Goal: Information Seeking & Learning: Learn about a topic

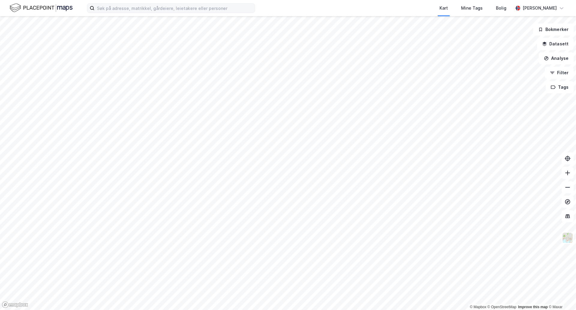
click at [139, 13] on label at bounding box center [171, 8] width 168 height 10
click at [139, 13] on input at bounding box center [175, 8] width 160 height 9
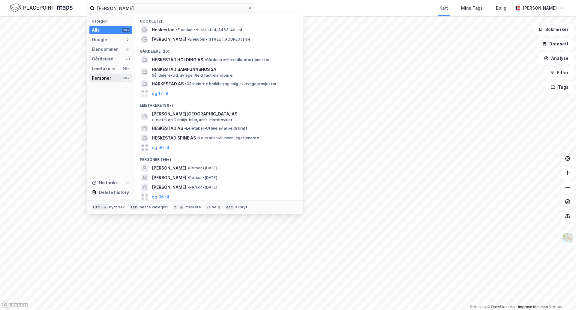
click at [126, 76] on div "99+" at bounding box center [126, 78] width 8 height 5
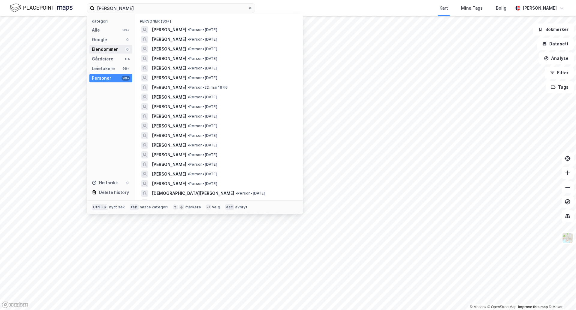
click at [107, 49] on div "Eiendommer" at bounding box center [105, 49] width 26 height 7
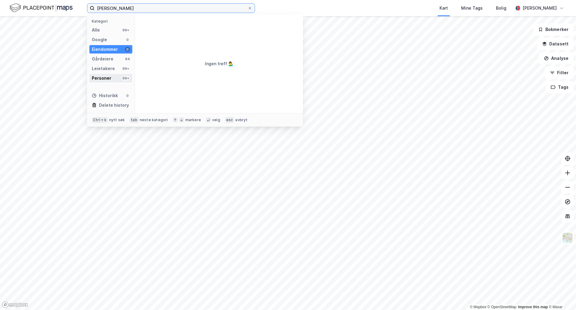
click at [214, 11] on input "[PERSON_NAME]" at bounding box center [171, 8] width 153 height 9
paste input "[PERSON_NAME] E"
type input "[PERSON_NAME]"
click at [119, 81] on div "Personer 99+" at bounding box center [110, 78] width 43 height 8
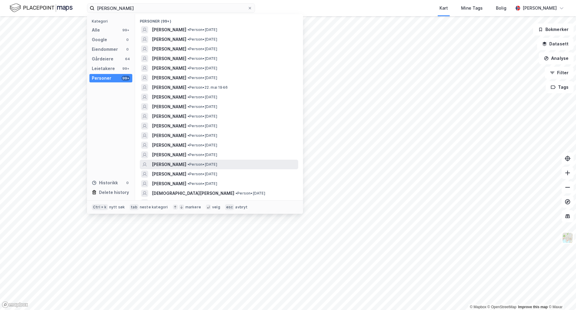
click at [162, 162] on span "[PERSON_NAME]" at bounding box center [169, 164] width 35 height 7
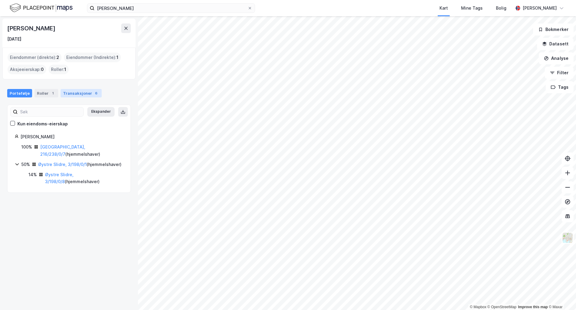
click at [73, 93] on div "Transaksjoner 6" at bounding box center [81, 93] width 41 height 8
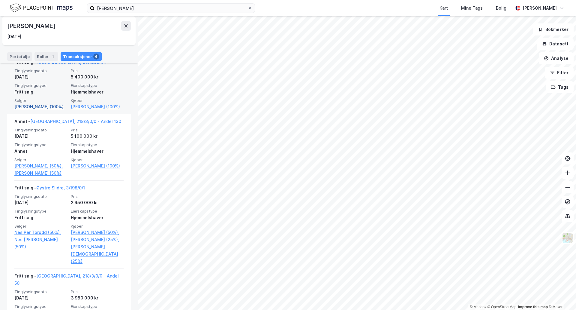
scroll to position [150, 0]
